Goal: Transaction & Acquisition: Obtain resource

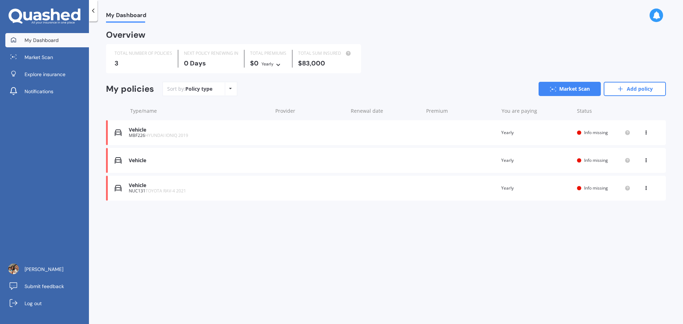
click at [645, 164] on div "Vehicle Renewal date Premium You are paying Yearly Status Info missing View opt…" at bounding box center [386, 160] width 560 height 25
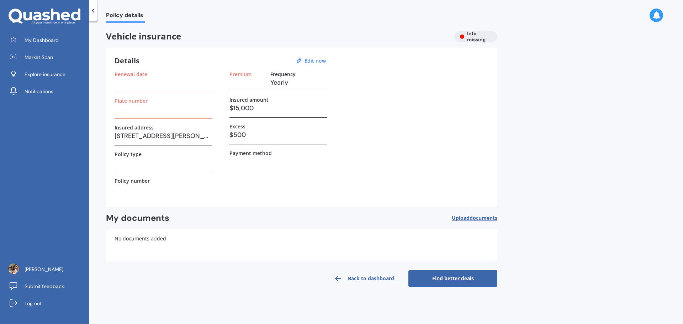
click at [93, 10] on polyline at bounding box center [94, 11] width 2 height 4
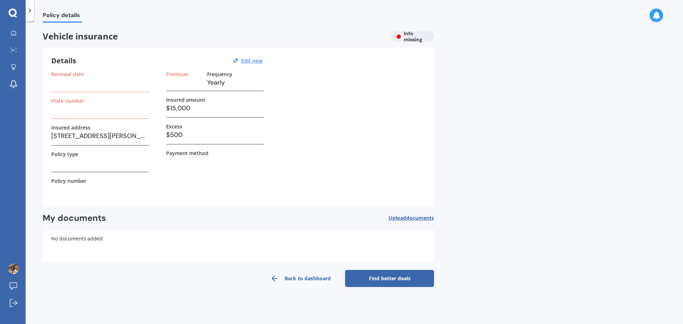
click at [29, 4] on div at bounding box center [30, 10] width 9 height 21
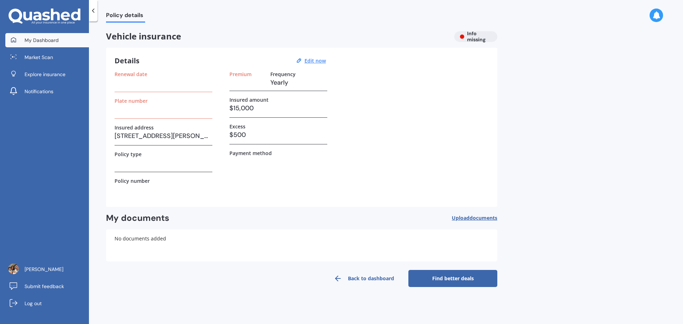
click at [62, 42] on link "My Dashboard" at bounding box center [47, 40] width 84 height 14
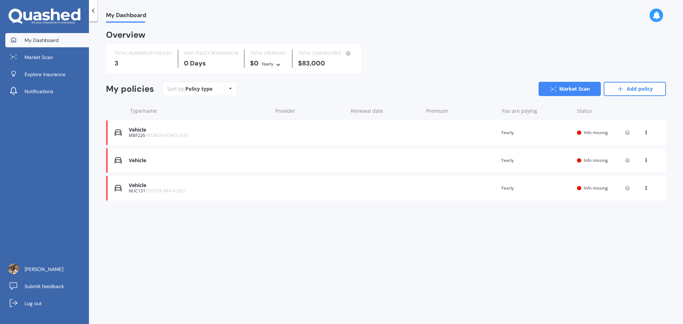
click at [160, 134] on span "HYUNDAI IONIQ 2019" at bounding box center [166, 135] width 43 height 6
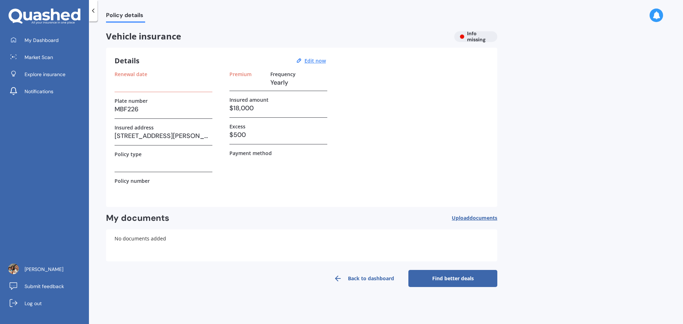
click at [245, 111] on h3 "$18,000" at bounding box center [278, 108] width 98 height 11
click at [236, 105] on h3 "$18,000" at bounding box center [278, 108] width 98 height 11
drag, startPoint x: 153, startPoint y: 82, endPoint x: 149, endPoint y: 80, distance: 3.7
click at [152, 82] on h3 at bounding box center [164, 82] width 98 height 11
click at [254, 81] on h3 at bounding box center [246, 82] width 35 height 11
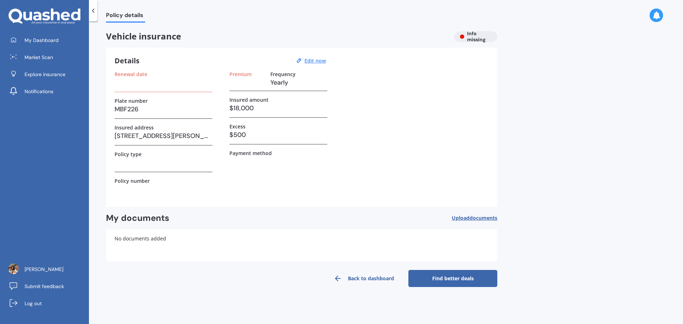
click at [156, 75] on div "Renewal date" at bounding box center [164, 74] width 98 height 6
click at [155, 82] on h3 at bounding box center [164, 82] width 98 height 11
click at [460, 279] on link "Find better deals" at bounding box center [452, 278] width 89 height 17
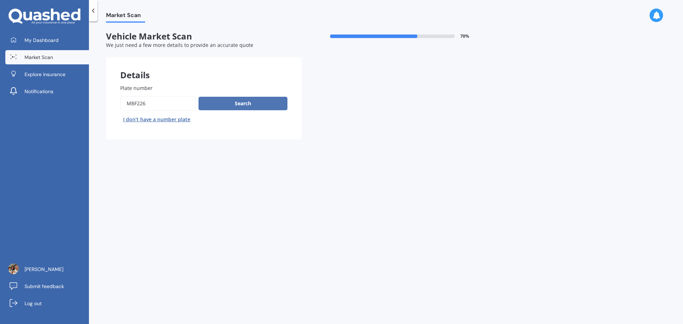
click at [236, 108] on button "Search" at bounding box center [243, 104] width 89 height 14
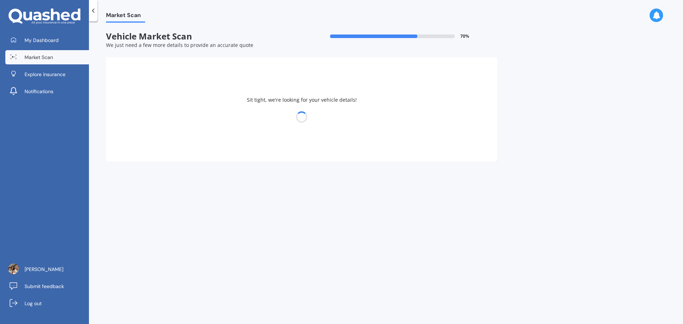
select select "HYUNDAI"
select select "IONIQ"
select select "29"
select select "01"
select select "1988"
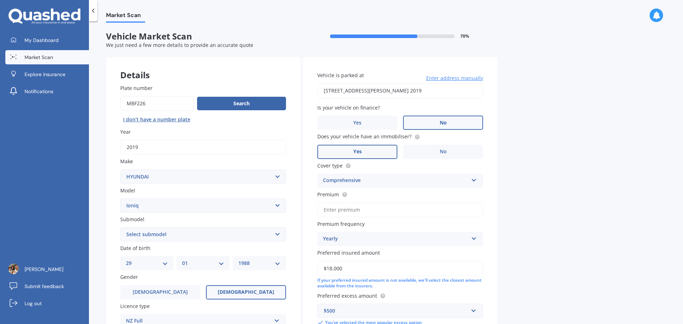
click at [449, 123] on label "No" at bounding box center [443, 123] width 80 height 14
click at [0, 0] on input "No" at bounding box center [0, 0] width 0 height 0
click at [411, 180] on div "Comprehensive" at bounding box center [395, 180] width 145 height 9
click at [391, 208] on input "Premium" at bounding box center [400, 209] width 166 height 15
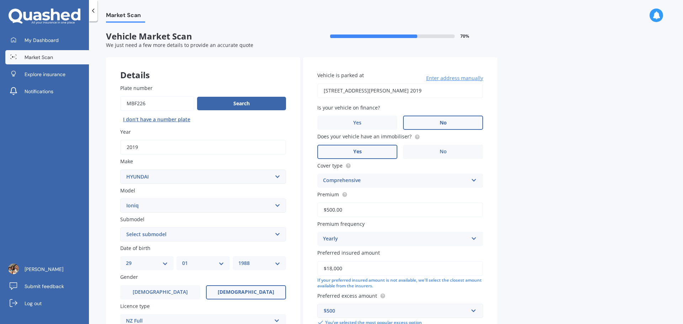
type input "$500.00"
click at [540, 235] on div "Market Scan Vehicle Market Scan 70 % We just need a few more details to provide…" at bounding box center [386, 174] width 594 height 303
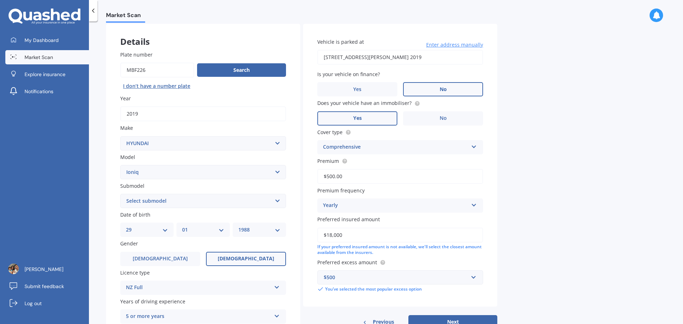
scroll to position [36, 0]
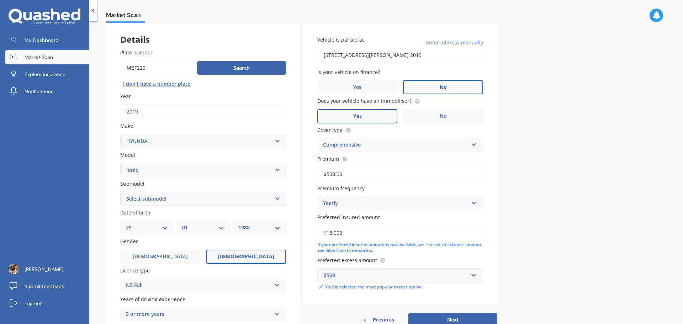
click at [331, 237] on input "$18,000" at bounding box center [400, 233] width 166 height 15
click at [144, 256] on label "[DEMOGRAPHIC_DATA]" at bounding box center [160, 257] width 80 height 14
click at [0, 0] on input "[DEMOGRAPHIC_DATA]" at bounding box center [0, 0] width 0 height 0
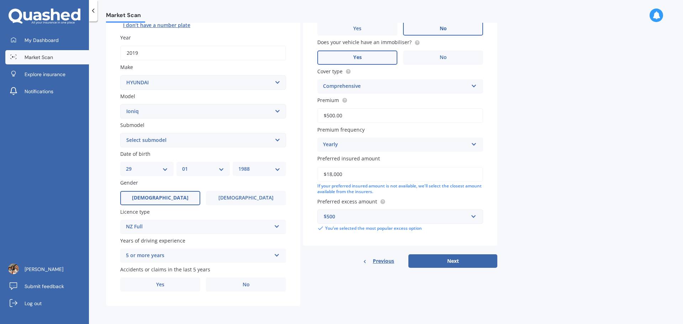
scroll to position [95, 0]
click at [268, 284] on label "No" at bounding box center [246, 284] width 80 height 14
click at [0, 0] on input "No" at bounding box center [0, 0] width 0 height 0
click at [459, 268] on button "Next" at bounding box center [452, 261] width 89 height 14
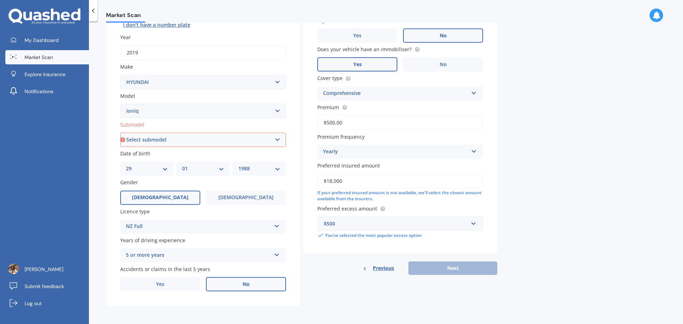
click at [203, 137] on select "Select submodel 1.6 Hybrid 1.6 Hybrid Elite Electric" at bounding box center [203, 140] width 166 height 14
click at [120, 133] on select "Select submodel 1.6 Hybrid 1.6 Hybrid Elite Electric" at bounding box center [203, 140] width 166 height 14
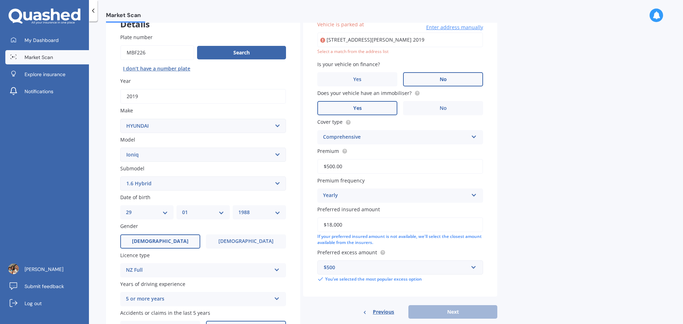
scroll to position [49, 0]
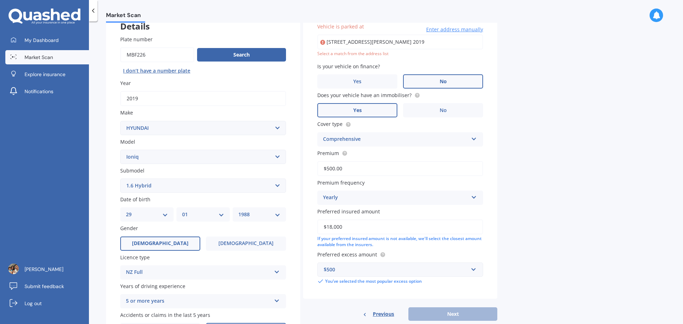
click at [225, 185] on select "Select submodel 1.6 Hybrid 1.6 Hybrid Elite Electric" at bounding box center [203, 186] width 166 height 14
select select "ELECTRIC"
click at [120, 179] on select "Select submodel 1.6 Hybrid 1.6 Hybrid Elite Electric" at bounding box center [203, 186] width 166 height 14
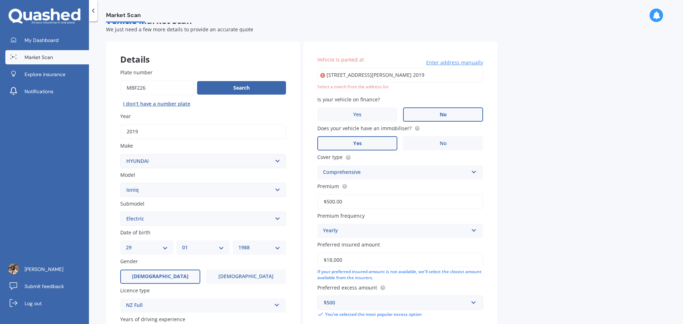
scroll to position [0, 0]
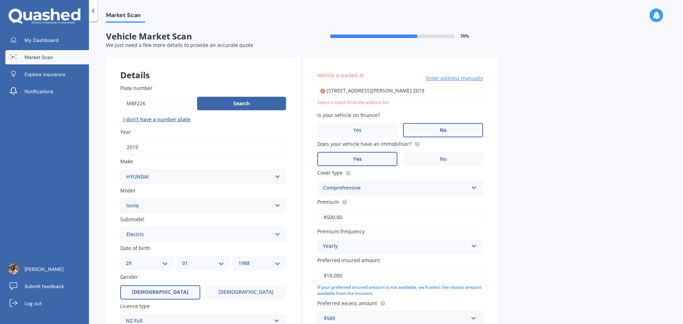
click at [414, 94] on input "[STREET_ADDRESS][PERSON_NAME] 2019" at bounding box center [400, 90] width 166 height 15
type input "[STREET_ADDRESS][PERSON_NAME] 2019"
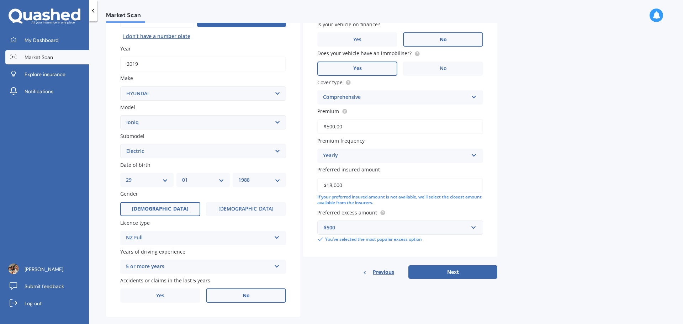
scroll to position [95, 0]
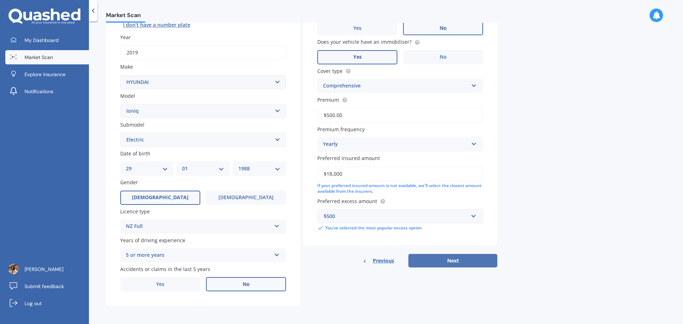
click at [474, 259] on button "Next" at bounding box center [452, 261] width 89 height 14
select select "29"
select select "01"
select select "1988"
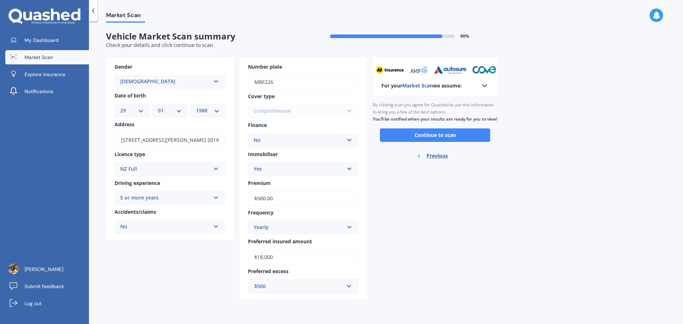
scroll to position [0, 0]
click at [414, 138] on button "Continue to scan" at bounding box center [435, 135] width 110 height 14
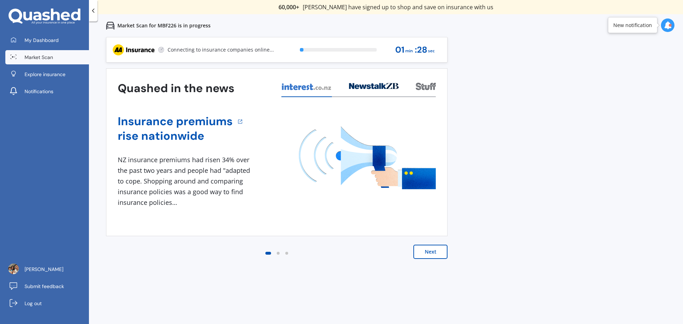
drag, startPoint x: 374, startPoint y: 201, endPoint x: 322, endPoint y: 208, distance: 52.8
drag, startPoint x: 322, startPoint y: 208, endPoint x: 564, endPoint y: 234, distance: 244.0
click at [564, 234] on div "Previous 60,000+ Kiwis have signed up to shop and save on insurance with us " H…" at bounding box center [386, 199] width 594 height 324
click at [436, 254] on button "Next" at bounding box center [430, 252] width 34 height 14
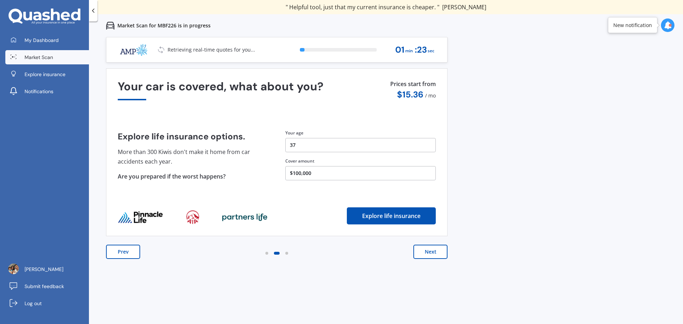
click at [438, 254] on button "Next" at bounding box center [430, 252] width 34 height 14
